Goal: Ask a question

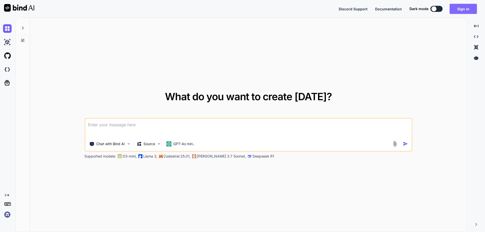
click at [466, 8] on button "Sign in" at bounding box center [462, 9] width 27 height 10
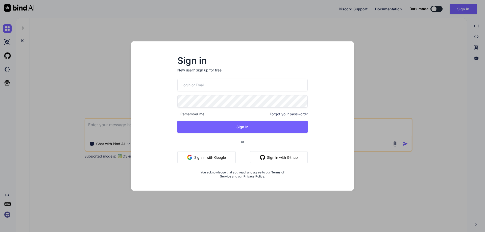
click at [221, 85] on input "email" at bounding box center [242, 85] width 130 height 12
paste input "[EMAIL_ADDRESS][DOMAIN_NAME]"
type input "[EMAIL_ADDRESS][DOMAIN_NAME]"
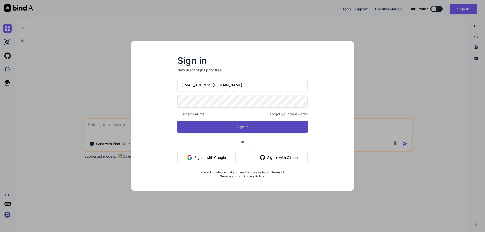
click at [291, 126] on button "Sign In" at bounding box center [242, 127] width 130 height 12
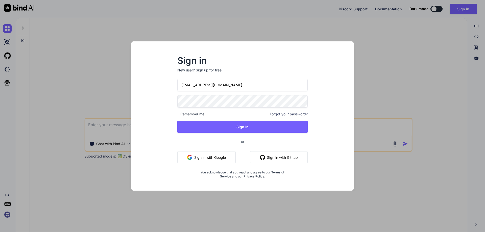
click at [206, 70] on div "Sign up for free" at bounding box center [209, 70] width 26 height 5
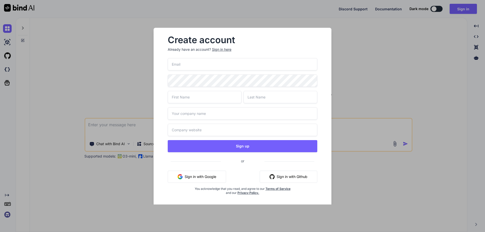
click at [190, 61] on input "email" at bounding box center [242, 64] width 149 height 12
paste input "[EMAIL_ADDRESS][DOMAIN_NAME]"
type input "[EMAIL_ADDRESS][DOMAIN_NAME]"
click at [179, 97] on input "text" at bounding box center [205, 97] width 74 height 12
type input "Scriptco"
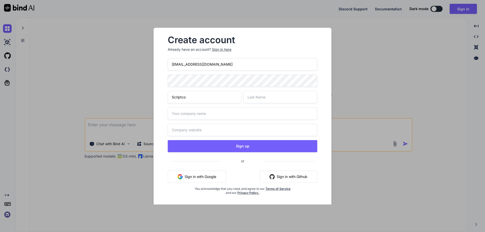
click at [264, 94] on input "text" at bounding box center [280, 97] width 74 height 12
type input "Test"
click at [192, 117] on input "text" at bounding box center [242, 113] width 149 height 12
type input "Chetu"
click at [209, 125] on input "text" at bounding box center [242, 130] width 149 height 12
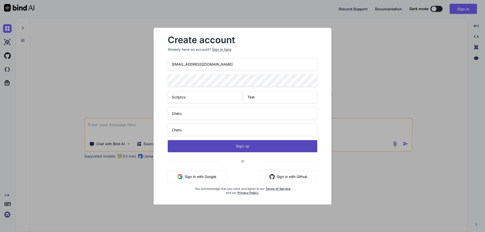
type input "Chetu"
click at [204, 148] on button "Sign up" at bounding box center [242, 146] width 149 height 12
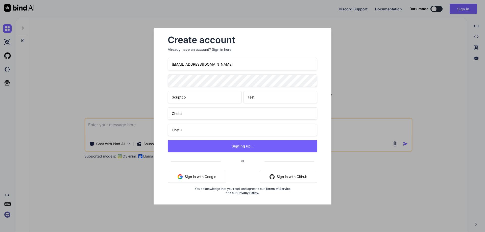
type textarea "x"
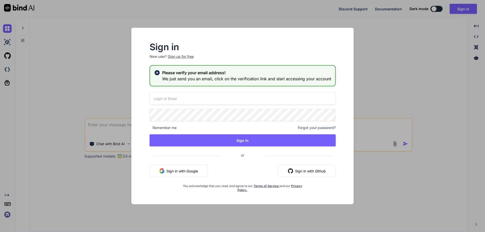
click at [172, 96] on input "email" at bounding box center [242, 98] width 186 height 12
paste input "[EMAIL_ADDRESS][DOMAIN_NAME]"
type input "[EMAIL_ADDRESS][DOMAIN_NAME]"
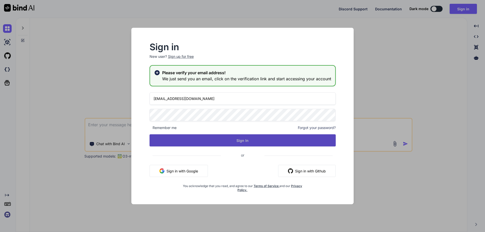
click at [274, 141] on button "Sign In" at bounding box center [242, 140] width 186 height 12
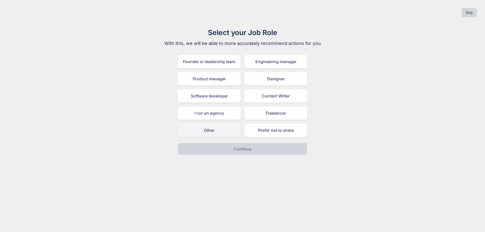
click at [219, 132] on div "Other" at bounding box center [209, 130] width 63 height 13
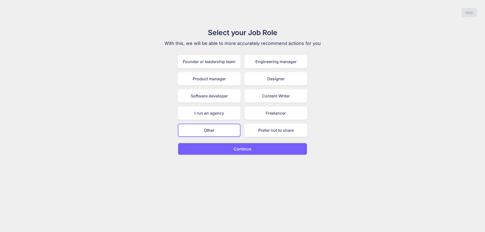
click at [238, 145] on button "Continue" at bounding box center [242, 149] width 129 height 12
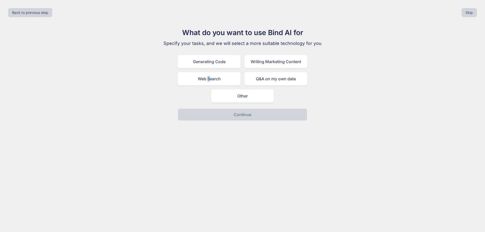
drag, startPoint x: 208, startPoint y: 79, endPoint x: 220, endPoint y: 121, distance: 43.7
click at [209, 79] on div "Web Search" at bounding box center [209, 78] width 63 height 13
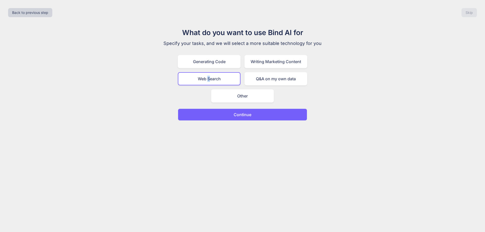
click at [229, 115] on button "Continue" at bounding box center [242, 115] width 129 height 12
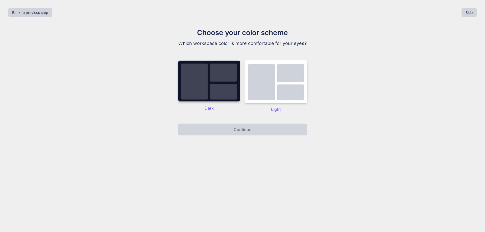
click at [219, 88] on img at bounding box center [209, 81] width 63 height 42
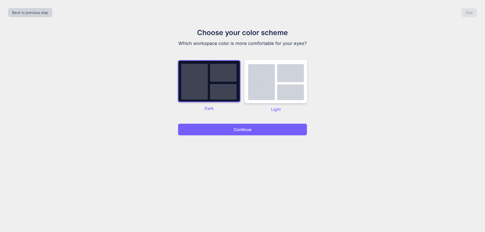
drag, startPoint x: 224, startPoint y: 131, endPoint x: 227, endPoint y: 130, distance: 2.8
click at [225, 131] on button "Continue" at bounding box center [242, 129] width 129 height 12
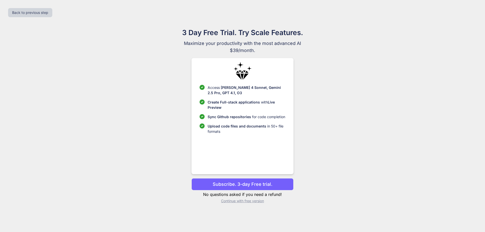
click at [235, 130] on p "Upload code files and documents in 50+ file formats" at bounding box center [247, 128] width 78 height 11
click at [235, 200] on p "Continue with free version" at bounding box center [242, 200] width 102 height 5
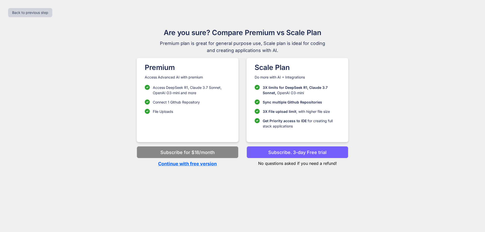
click at [194, 164] on p "Continue with free version" at bounding box center [188, 163] width 102 height 7
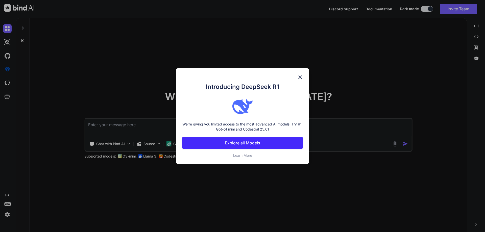
click at [301, 73] on div "Introducing DeepSeek R1 We're giving you limited access to the most advanced AI…" at bounding box center [242, 116] width 133 height 96
click at [301, 74] on img at bounding box center [300, 77] width 6 height 6
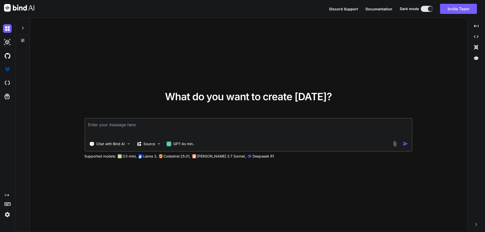
click at [143, 121] on textarea at bounding box center [248, 128] width 326 height 19
paste textarea "@{ Layout = null; } <!DOCTYPE html> <html> <head> <title>Simple HTML Table</tit…"
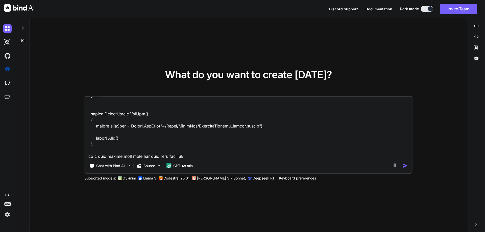
type textarea "@{ Layout = null; } <!DOCTYPE html> <html> <head> <title>Simple HTML Table</tit…"
click at [406, 164] on img "button" at bounding box center [405, 165] width 5 height 5
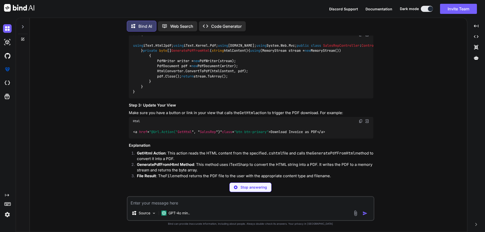
scroll to position [163, 0]
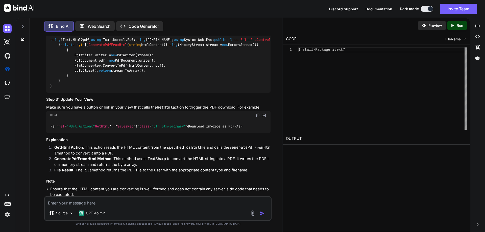
drag, startPoint x: 65, startPoint y: 91, endPoint x: 189, endPoint y: 101, distance: 123.9
click at [189, 93] on div "using iText.Html2pdf; using iText.Kernel.Pdf; using [DOMAIN_NAME]; using System…" at bounding box center [158, 63] width 224 height 60
copy code "byte [] pdfBytes = GeneratePdfFromHtml(htmlContent); return File(pdfBytes, "app…"
drag, startPoint x: 54, startPoint y: 118, endPoint x: 75, endPoint y: 168, distance: 53.7
click at [75, 93] on div "using iText.Html2pdf; using iText.Kernel.Pdf; using [DOMAIN_NAME]; using System…" at bounding box center [158, 63] width 224 height 60
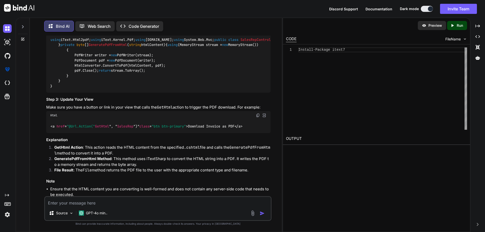
drag, startPoint x: 66, startPoint y: 103, endPoint x: 185, endPoint y: 101, distance: 119.0
click at [185, 93] on div "using iText.Html2pdf; using iText.Kernel.Pdf; using [DOMAIN_NAME]; using System…" at bounding box center [158, 63] width 224 height 60
drag, startPoint x: 63, startPoint y: 87, endPoint x: 189, endPoint y: 104, distance: 126.9
click at [189, 93] on div "using iText.Html2pdf; using iText.Kernel.Pdf; using [DOMAIN_NAME]; using System…" at bounding box center [158, 63] width 224 height 60
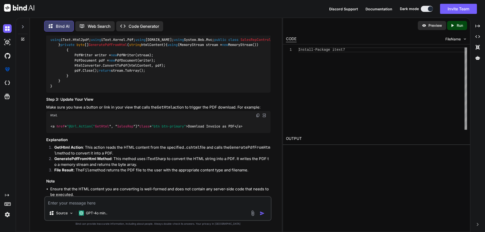
copy code "string htmlContent = System.IO.File.ReadAllText(Server.MapPath( "~/Views/SalesR…"
drag, startPoint x: 57, startPoint y: 117, endPoint x: 77, endPoint y: 167, distance: 53.8
click at [77, 93] on div "using iText.Html2pdf; using iText.Kernel.Pdf; using [DOMAIN_NAME]; using System…" at bounding box center [158, 63] width 224 height 60
copy code "private byte [] GeneratePdfFromHtml ( string htmlContent ) { using (MemoryStrea…"
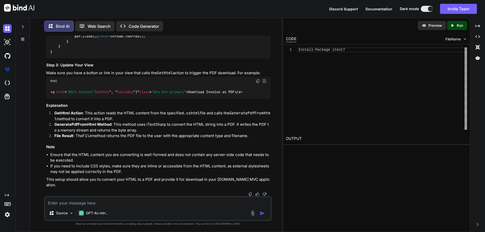
scroll to position [283, 0]
click at [99, 94] on span "GetHtml" at bounding box center [102, 92] width 14 height 5
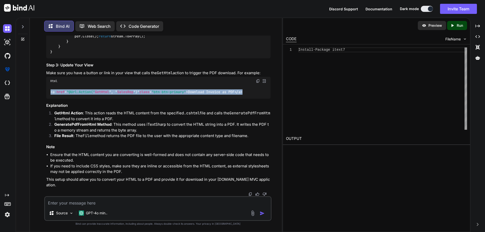
drag, startPoint x: 50, startPoint y: 98, endPoint x: 253, endPoint y: 96, distance: 202.5
click at [253, 96] on div "< a href = "@Url.Action(" GetHtml ", " SalesRep ")" class = "btn btn-primary" >…" at bounding box center [158, 91] width 224 height 13
click at [100, 94] on span "GetHtml" at bounding box center [102, 92] width 14 height 5
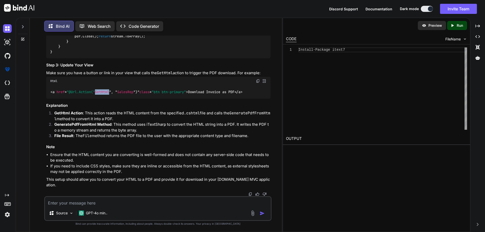
click at [100, 94] on span "GetHtml" at bounding box center [102, 92] width 14 height 5
click at [257, 83] on img at bounding box center [258, 81] width 4 height 4
drag, startPoint x: 206, startPoint y: 227, endPoint x: 217, endPoint y: 237, distance: 15.3
click at [217, 232] on html "x Discord Support Documentation Dark mode Invite Team Created with Pixso. Creat…" at bounding box center [242, 116] width 485 height 232
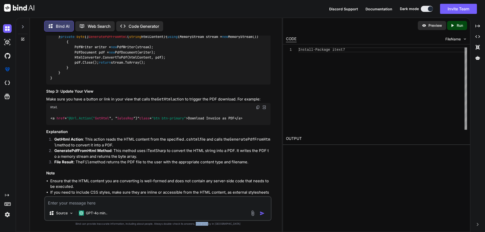
scroll to position [106, 0]
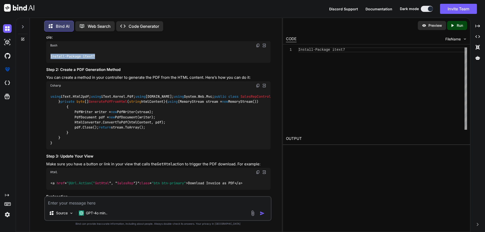
drag, startPoint x: 49, startPoint y: 57, endPoint x: 115, endPoint y: 53, distance: 65.8
click at [115, 53] on div "Install-Package itext7" at bounding box center [158, 56] width 224 height 13
copy code "Install-Package itext7"
click at [78, 52] on div "Install-Package itext7" at bounding box center [158, 56] width 224 height 13
drag, startPoint x: 98, startPoint y: 56, endPoint x: 107, endPoint y: 55, distance: 9.0
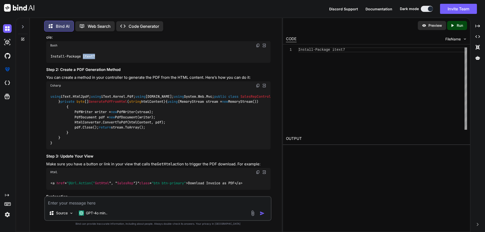
click at [107, 55] on div "Install-Package itext7" at bounding box center [158, 56] width 224 height 13
copy code "itext7"
click at [99, 113] on div "using iText.Html2pdf; using iText.Kernel.Pdf; using [DOMAIN_NAME]; using System…" at bounding box center [158, 120] width 224 height 60
drag, startPoint x: 89, startPoint y: 107, endPoint x: 45, endPoint y: 99, distance: 45.2
click at [45, 99] on div "You Bind AI To convert an HTML file into a PDF and allow users to download it i…" at bounding box center [157, 134] width 227 height 196
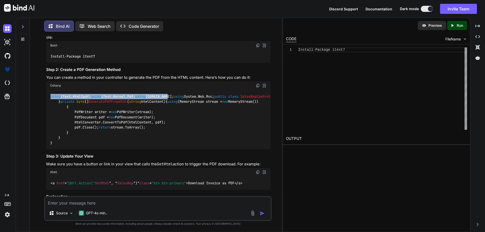
copy code "using iText.Html2pdf; using iText.Kernel.Pdf; using [DOMAIN_NAME];"
click at [79, 203] on textarea at bounding box center [158, 201] width 226 height 9
paste textarea "private byte[] GeneratePdfFromHtml(string htmlContent) { using (MemoryStream st…"
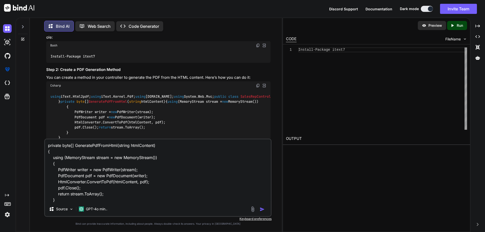
scroll to position [7, 0]
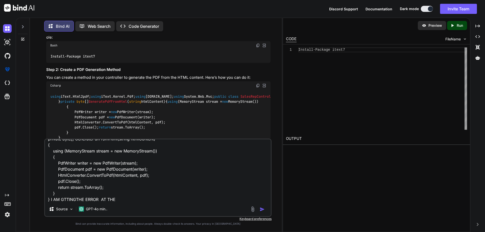
click at [142, 175] on textarea "private byte[] GeneratePdfFromHtml(string htmlContent) { using (MemoryStream st…" at bounding box center [158, 170] width 226 height 63
click at [129, 199] on textarea "private byte[] GeneratePdfFromHtml(string htmlContent) { using (MemoryStream st…" at bounding box center [158, 170] width 226 height 63
paste textarea "pdf"
click at [98, 177] on textarea "private byte[] GeneratePdfFromHtml(string htmlContent) { using (MemoryStream st…" at bounding box center [158, 170] width 226 height 63
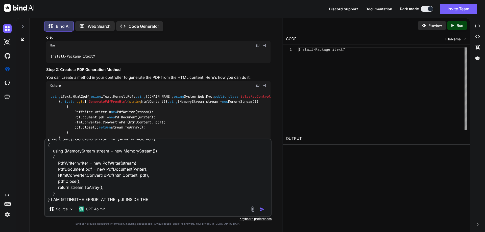
click at [98, 177] on textarea "private byte[] GeneratePdfFromHtml(string htmlContent) { using (MemoryStream st…" at bounding box center [158, 170] width 226 height 63
click at [150, 199] on textarea "private byte[] GeneratePdfFromHtml(string htmlContent) { using (MemoryStream st…" at bounding box center [158, 170] width 226 height 63
paste textarea "ConvertToPdf"
paste textarea "Argument 'argument' cannot convert from TypeA to TypeB"
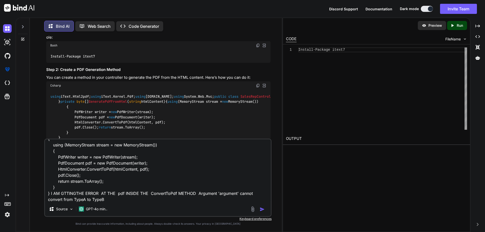
click at [66, 103] on code "using iText.Html2pdf; using iText.Kernel.Pdf; using [DOMAIN_NAME]; using System…" at bounding box center [423, 120] width 746 height 52
drag, startPoint x: 62, startPoint y: 102, endPoint x: 96, endPoint y: 100, distance: 34.4
click at [96, 100] on code "using iText.Html2pdf; using iText.Kernel.Pdf; using [DOMAIN_NAME]; using System…" at bounding box center [423, 120] width 746 height 52
copy code "iText.Kernel.Pdf"
click at [80, 200] on textarea "private byte[] GeneratePdfFromHtml(string htmlContent) { using (MemoryStream st…" at bounding box center [158, 170] width 226 height 63
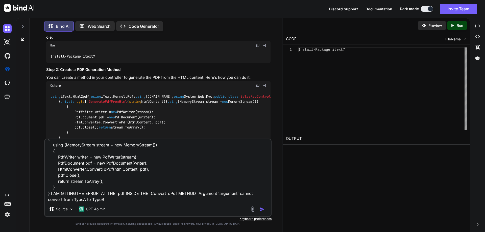
click at [80, 200] on textarea "private byte[] GeneratePdfFromHtml(string htmlContent) { using (MemoryStream st…" at bounding box center [158, 170] width 226 height 63
click at [82, 199] on textarea "private byte[] GeneratePdfFromHtml(string htmlContent) { using (MemoryStream st…" at bounding box center [158, 170] width 226 height 63
paste textarea "iText.Kernel.Pdf"
click at [114, 198] on textarea "private byte[] GeneratePdfFromHtml(string htmlContent) { using (MemoryStream st…" at bounding box center [158, 170] width 226 height 63
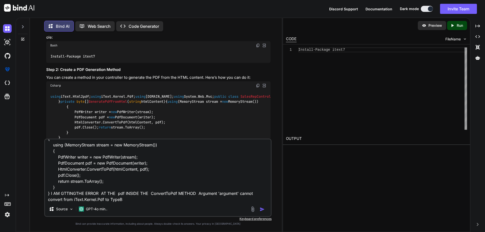
click at [114, 198] on textarea "private byte[] GeneratePdfFromHtml(string htmlContent) { using (MemoryStream st…" at bounding box center [158, 170] width 226 height 63
type textarea "private byte[] GeneratePdfFromHtml(string htmlContent) { using (MemoryStream st…"
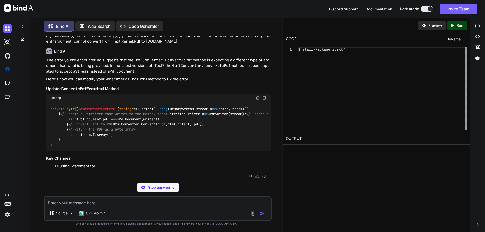
scroll to position [507, 0]
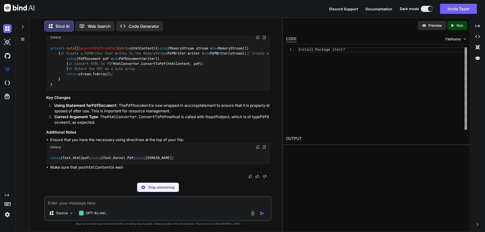
click at [257, 39] on img at bounding box center [258, 37] width 4 height 4
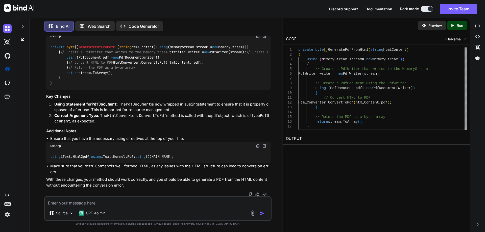
click at [73, 124] on p "Correct Argument Type : The HtmlConverter.ConvertToPdf method is called with th…" at bounding box center [162, 118] width 216 height 11
click at [69, 201] on textarea at bounding box center [158, 201] width 226 height 9
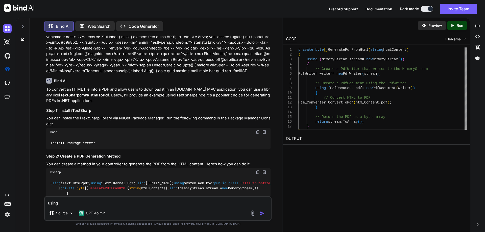
scroll to position [0, 0]
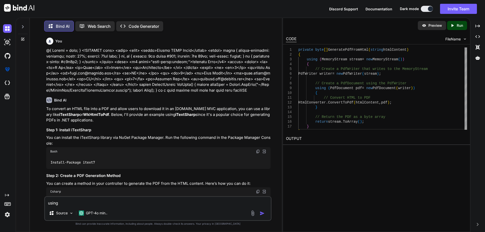
type textarea "using"
drag, startPoint x: 48, startPoint y: 162, endPoint x: 102, endPoint y: 165, distance: 53.9
click at [102, 165] on div "Install-Package itext7" at bounding box center [158, 162] width 224 height 13
click at [91, 163] on code "Install-Package itext7" at bounding box center [72, 162] width 45 height 5
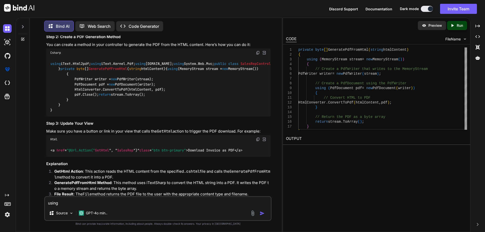
scroll to position [101, 0]
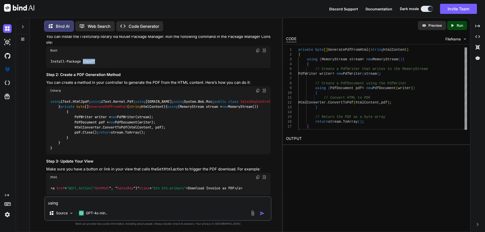
drag, startPoint x: 94, startPoint y: 117, endPoint x: 49, endPoint y: 100, distance: 48.7
click at [49, 100] on div "using iText.Html2pdf; using iText.Kernel.Pdf; using [DOMAIN_NAME]; using System…" at bounding box center [158, 125] width 224 height 60
copy code "using iText.Html2pdf; using iText.Kernel.Pdf; using [DOMAIN_NAME]; using System…"
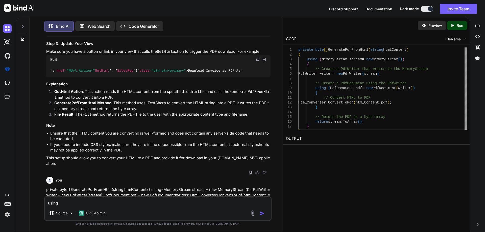
scroll to position [227, 0]
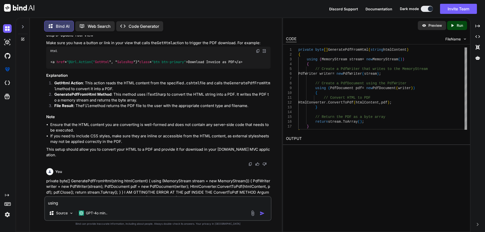
drag, startPoint x: 58, startPoint y: 53, endPoint x: 88, endPoint y: 102, distance: 57.4
copy code "private byte [] GeneratePdfFromHtml ( string htmlContent ) { using (MemoryStrea…"
click at [7, 29] on img at bounding box center [7, 28] width 9 height 9
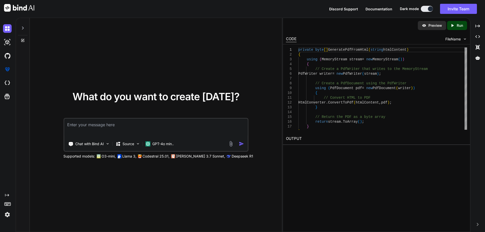
click at [74, 129] on textarea at bounding box center [155, 128] width 183 height 19
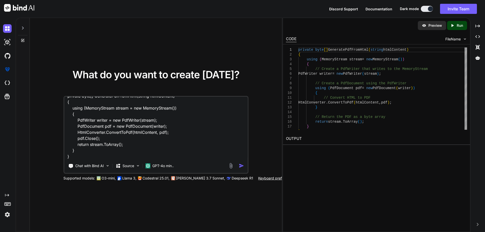
scroll to position [92, 0]
drag, startPoint x: 76, startPoint y: 133, endPoint x: 180, endPoint y: 131, distance: 104.3
click at [180, 131] on textarea "public ActionResult GetHtml() { string htmlContent = System.IO.File.ReadAllText…" at bounding box center [155, 128] width 183 height 63
click at [73, 158] on textarea "public ActionResult GetHtml() { string htmlContent = System.IO.File.ReadAllText…" at bounding box center [155, 128] width 183 height 63
paste textarea "Argument 2: cannot convert from 'iText.Kernel.Pdf.PdfDocument' to '[DOMAIN_NAME…"
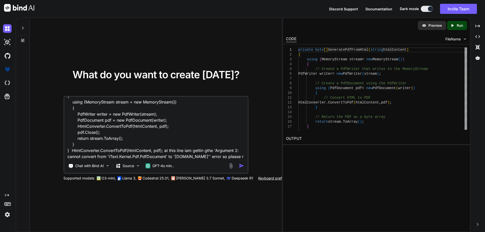
scroll to position [104, 0]
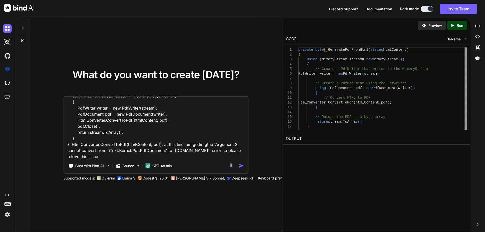
type textarea "public ActionResult GetHtml() { string htmlContent = System.IO.File.ReadAllText…"
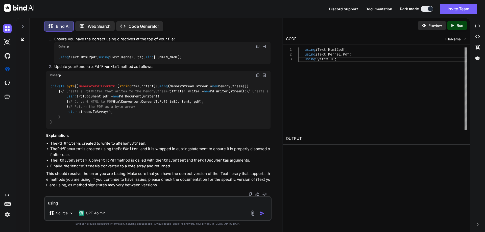
scroll to position [107, 0]
drag, startPoint x: 66, startPoint y: 126, endPoint x: 176, endPoint y: 125, distance: 110.3
click at [176, 125] on div "private byte [] GeneratePdfFromHtml ( string htmlContent ) { using (MemoryStrea…" at bounding box center [158, 104] width 224 height 49
click at [90, 111] on code "private byte [] GeneratePdfFromHtml ( string htmlContent ) { using (MemoryStrea…" at bounding box center [190, 104] width 281 height 41
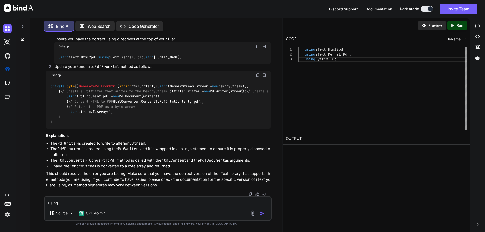
scroll to position [157, 0]
drag, startPoint x: 66, startPoint y: 75, endPoint x: 100, endPoint y: 96, distance: 40.0
click at [100, 96] on div "private byte [] GeneratePdfFromHtml ( string htmlContent ) { using (MemoryStrea…" at bounding box center [158, 104] width 224 height 49
copy code "using (PdfDocument pdf = new PdfDocument(writer)) { // Convert HTML to PDF Html…"
click at [66, 203] on textarea "using" at bounding box center [158, 201] width 226 height 9
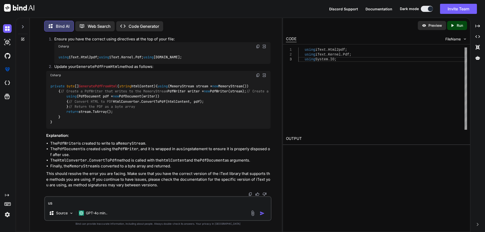
type textarea "u"
type textarea "i am getting the same issue resolve that"
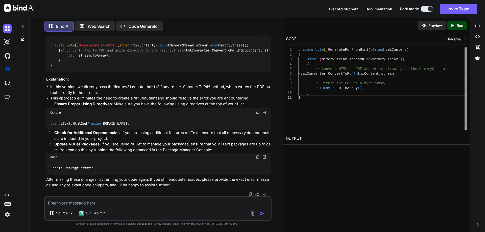
scroll to position [386, 0]
click at [87, 205] on textarea at bounding box center [158, 201] width 226 height 9
type textarea "so provide me complete code for that"
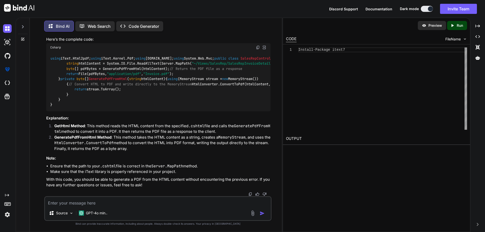
scroll to position [712, 0]
click at [160, 107] on code "using iText.Html2pdf; using iText.Kernel.Pdf; using [DOMAIN_NAME]; using System…" at bounding box center [252, 82] width 404 height 52
drag, startPoint x: 75, startPoint y: 146, endPoint x: 186, endPoint y: 147, distance: 110.6
click at [186, 111] on div "using iText.Html2pdf; using iText.Kernel.Pdf; using [DOMAIN_NAME]; using System…" at bounding box center [158, 82] width 224 height 60
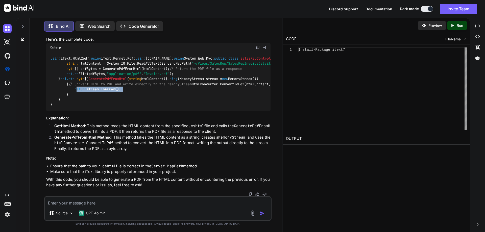
drag, startPoint x: 76, startPoint y: 161, endPoint x: 140, endPoint y: 163, distance: 63.6
click at [140, 111] on div "using iText.Html2pdf; using iText.Kernel.Pdf; using [DOMAIN_NAME]; using System…" at bounding box center [158, 82] width 224 height 60
drag, startPoint x: 58, startPoint y: 117, endPoint x: 79, endPoint y: 127, distance: 22.9
click at [79, 111] on div "using iText.Html2pdf; using iText.Kernel.Pdf; using [DOMAIN_NAME]; using System…" at bounding box center [158, 82] width 224 height 60
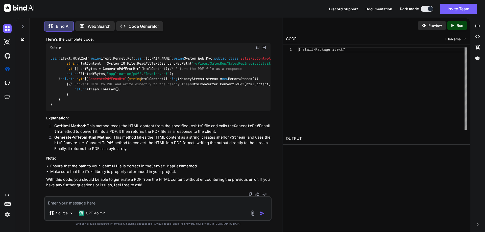
click at [60, 81] on span "private" at bounding box center [67, 79] width 14 height 5
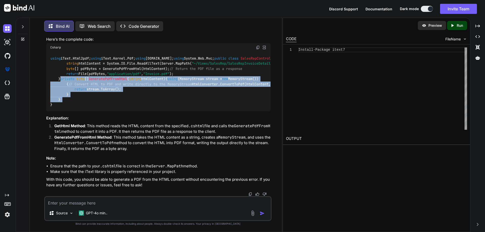
drag, startPoint x: 59, startPoint y: 120, endPoint x: 103, endPoint y: 170, distance: 66.4
click at [103, 111] on div "using iText.Html2pdf; using iText.Kernel.Pdf; using [DOMAIN_NAME]; using System…" at bounding box center [158, 82] width 224 height 60
